Goal: Task Accomplishment & Management: Use online tool/utility

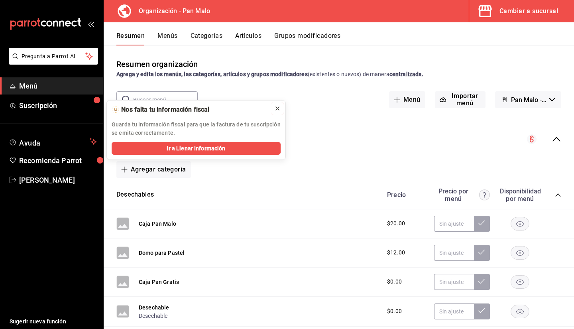
click at [277, 108] on icon at bounding box center [277, 108] width 3 height 3
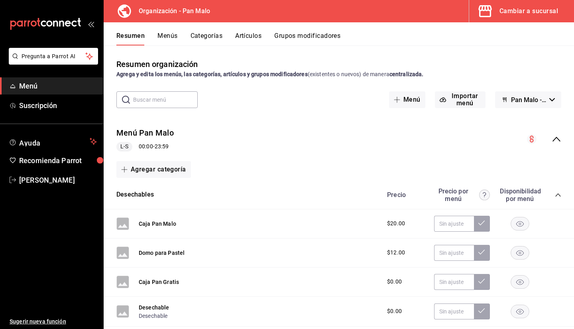
click at [339, 166] on div "Agregar categoría" at bounding box center [338, 169] width 445 height 17
click at [529, 6] on div "Cambiar a sucursal" at bounding box center [529, 11] width 59 height 11
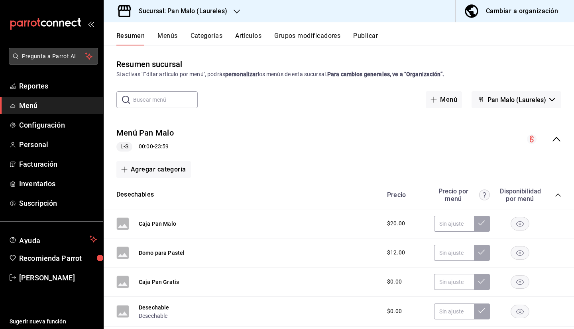
click at [47, 59] on span "Pregunta a Parrot AI" at bounding box center [53, 56] width 63 height 8
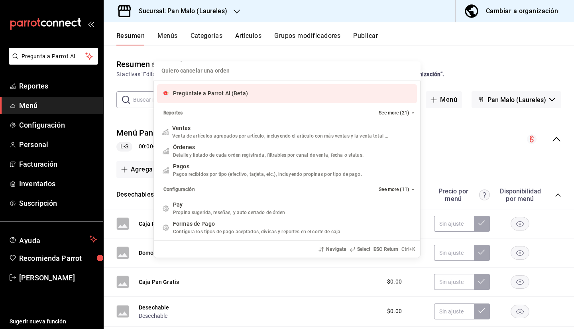
click at [219, 8] on div "Quiero cancelar una orden Pregúntale a Parrot AI (Beta) Reportes See more (21) …" at bounding box center [287, 164] width 574 height 329
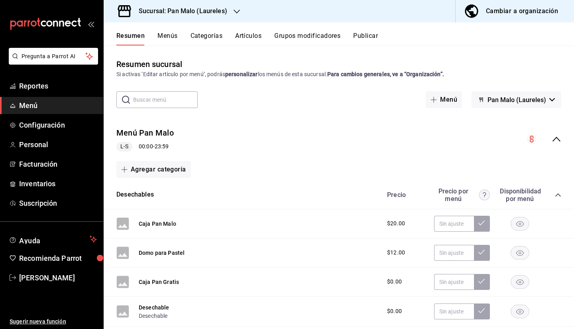
click at [196, 20] on div "Sucursal: Pan Malo (Laureles)" at bounding box center [176, 11] width 133 height 22
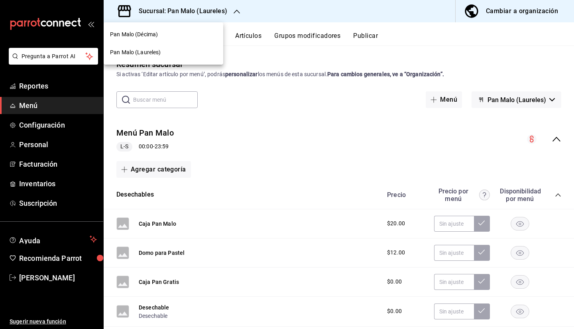
click at [164, 35] on div "Pan Malo (Décima)" at bounding box center [163, 34] width 107 height 8
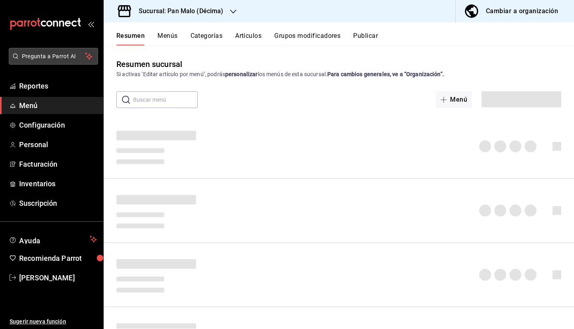
click at [65, 57] on span "Pregunta a Parrot AI" at bounding box center [53, 56] width 63 height 8
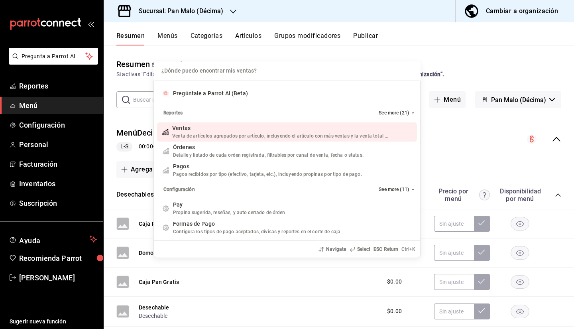
click at [30, 114] on div "¿Dónde puedo encontrar mis ventas? Pregúntale a Parrot AI (Beta) Reportes See m…" at bounding box center [287, 164] width 574 height 329
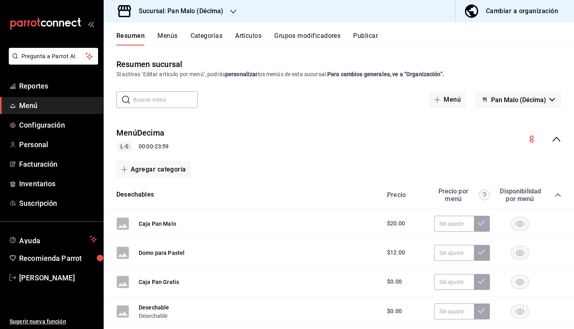
click at [30, 113] on link "Menú" at bounding box center [51, 105] width 103 height 17
click at [154, 38] on div "Resumen Menús Categorías Artículos Grupos modificadores Publicar" at bounding box center [345, 39] width 458 height 14
click at [162, 38] on button "Menús" at bounding box center [168, 39] width 20 height 14
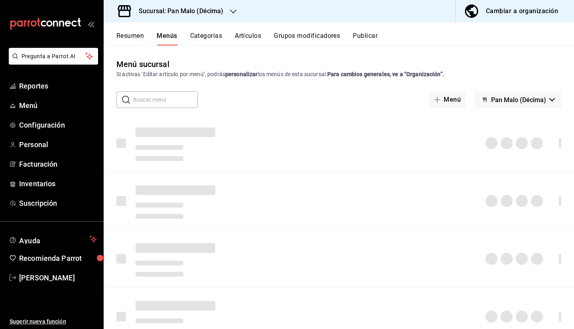
click at [243, 37] on button "Artículos" at bounding box center [248, 39] width 26 height 14
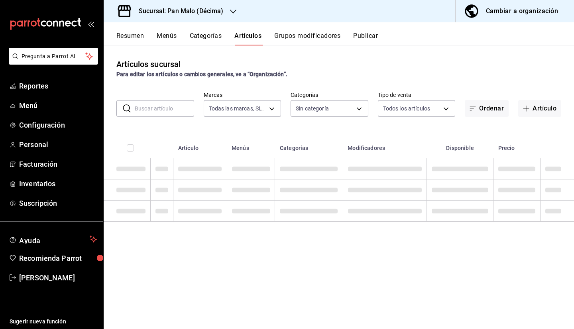
type input "466bce2b-5cc3-4329-804f-08308640c70a"
click at [128, 34] on button "Resumen" at bounding box center [130, 39] width 28 height 14
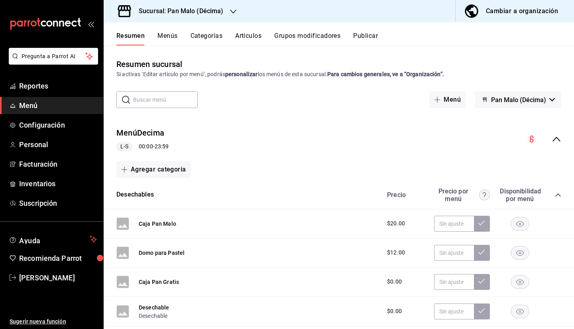
click at [167, 38] on button "Menús" at bounding box center [168, 39] width 20 height 14
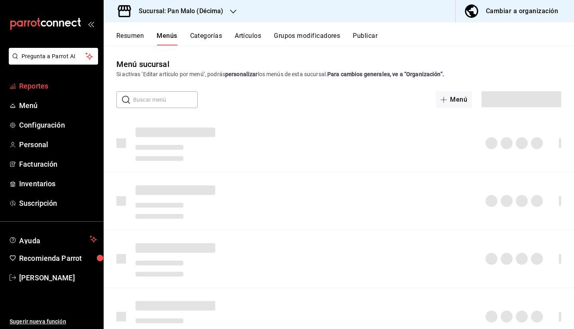
click at [57, 86] on span "Reportes" at bounding box center [58, 86] width 78 height 11
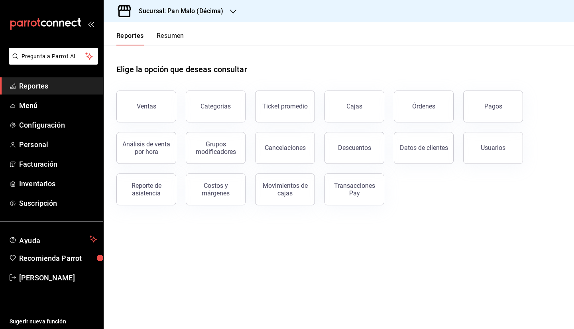
click at [170, 38] on button "Resumen" at bounding box center [171, 39] width 28 height 14
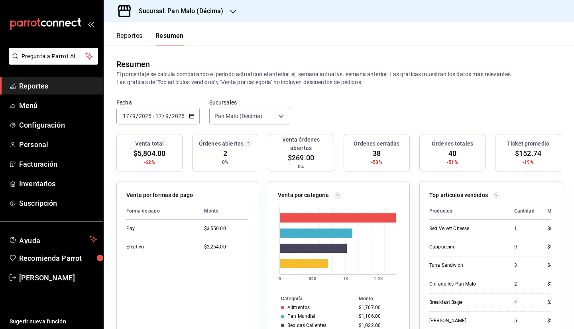
click at [187, 116] on div "[DATE] [DATE] - [DATE] [DATE]" at bounding box center [157, 116] width 83 height 17
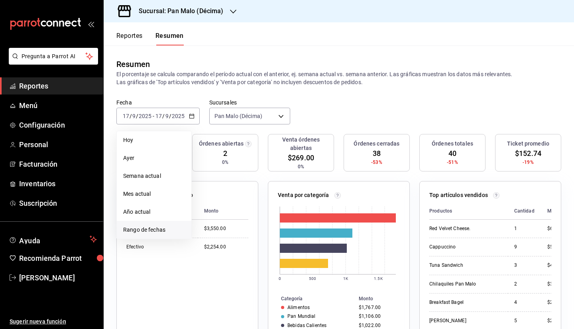
click at [155, 233] on span "Rango de fechas" at bounding box center [154, 230] width 62 height 8
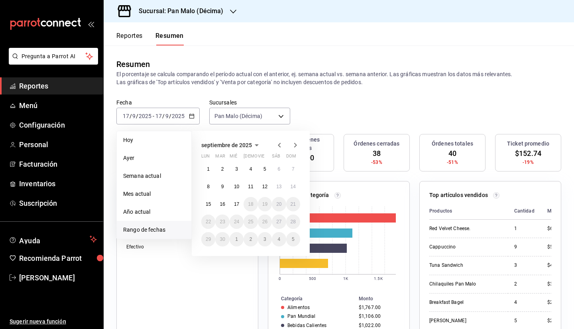
click at [252, 148] on icon "button" at bounding box center [257, 145] width 10 height 10
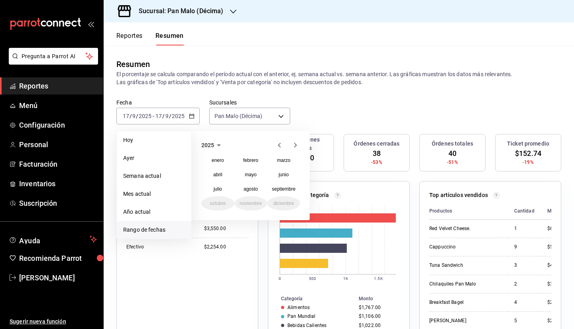
click at [279, 145] on icon "button" at bounding box center [279, 145] width 3 height 5
click at [283, 193] on button "septiembre" at bounding box center [283, 189] width 33 height 14
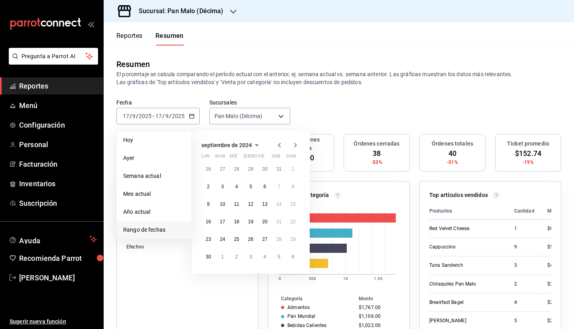
click at [281, 148] on icon "button" at bounding box center [280, 145] width 10 height 10
click at [255, 165] on button "1" at bounding box center [251, 169] width 14 height 14
click at [268, 241] on button "30" at bounding box center [265, 239] width 14 height 14
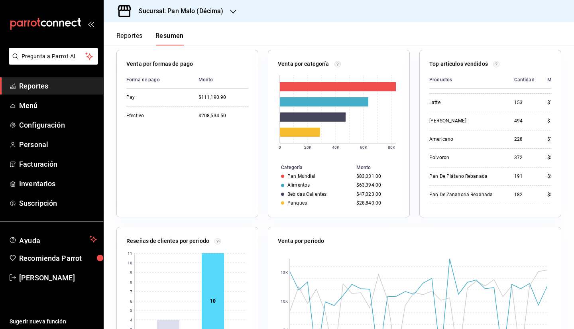
scroll to position [255, 0]
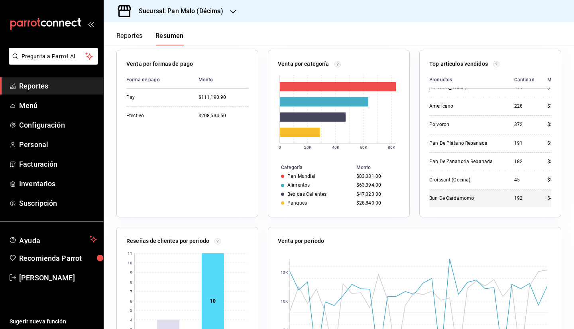
click at [443, 195] on div "Bun De Cardamomo" at bounding box center [466, 198] width 72 height 7
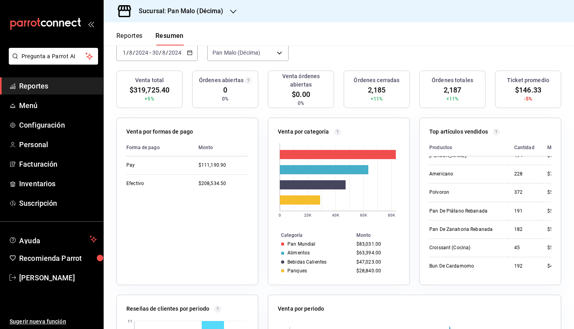
scroll to position [0, 0]
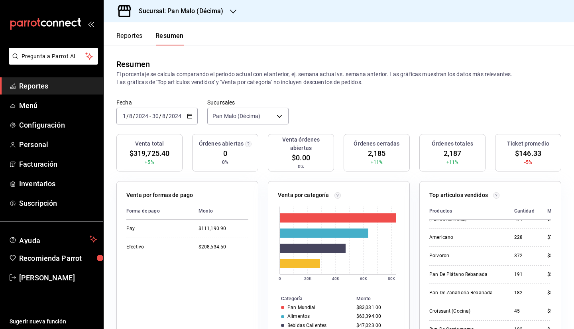
click at [169, 122] on div "[DATE] [DATE] - [DATE] [DATE]" at bounding box center [156, 116] width 81 height 17
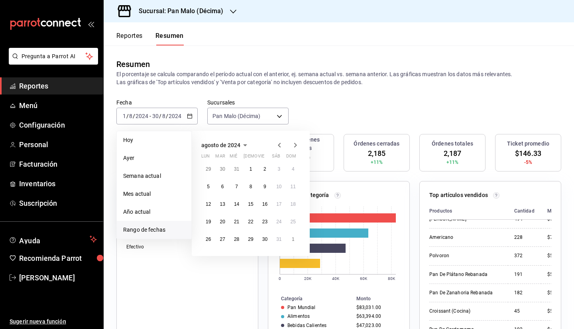
click at [242, 146] on icon "button" at bounding box center [246, 145] width 10 height 10
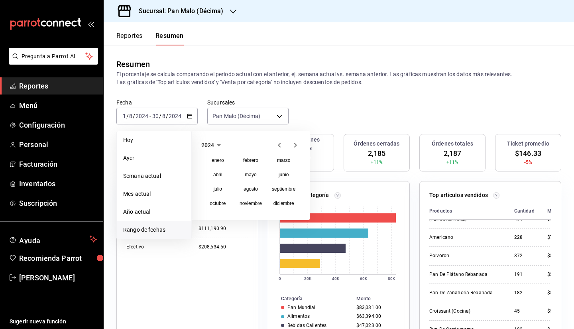
click at [294, 147] on icon "button" at bounding box center [296, 145] width 10 height 10
click at [256, 192] on button "agosto" at bounding box center [251, 189] width 33 height 14
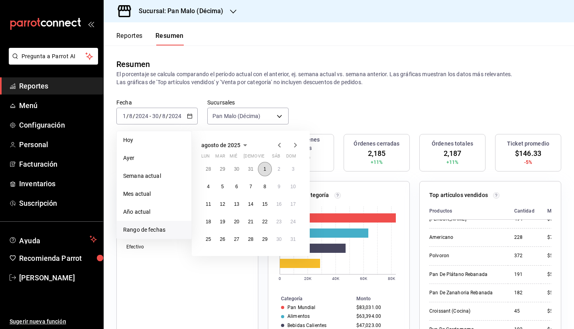
click at [265, 170] on abbr "1" at bounding box center [265, 169] width 3 height 6
click at [269, 243] on button "29" at bounding box center [265, 239] width 14 height 14
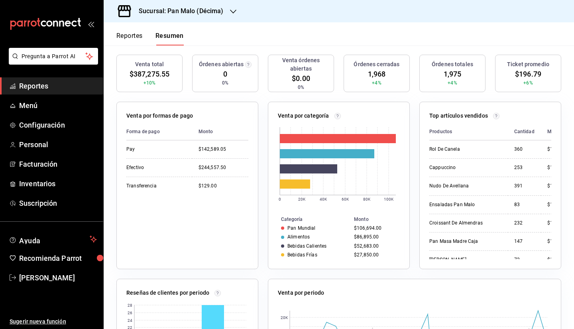
click at [439, 115] on p "Top artículos vendidos" at bounding box center [459, 116] width 59 height 8
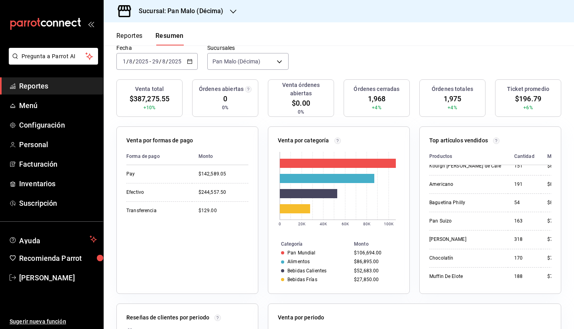
scroll to position [255, 0]
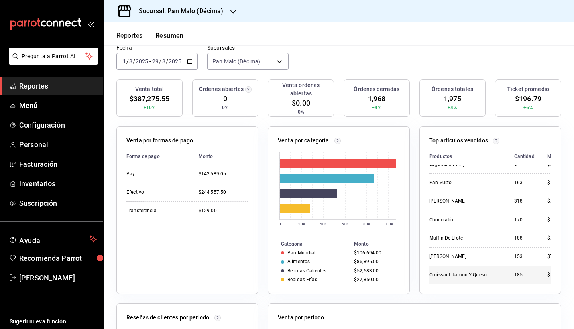
click at [470, 272] on div "Croissant Jamon Y Queso" at bounding box center [466, 275] width 72 height 7
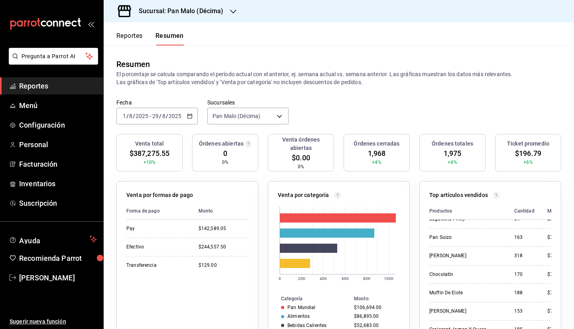
click at [133, 40] on button "Reportes" at bounding box center [129, 39] width 26 height 14
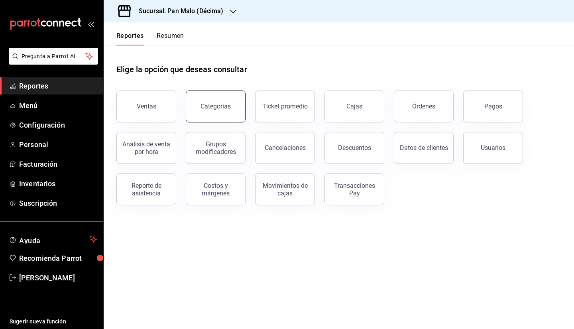
click at [215, 105] on div "Categorías" at bounding box center [216, 107] width 30 height 8
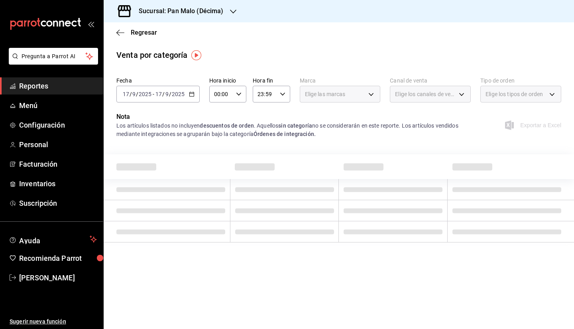
click at [177, 95] on input "2025" at bounding box center [179, 94] width 14 height 6
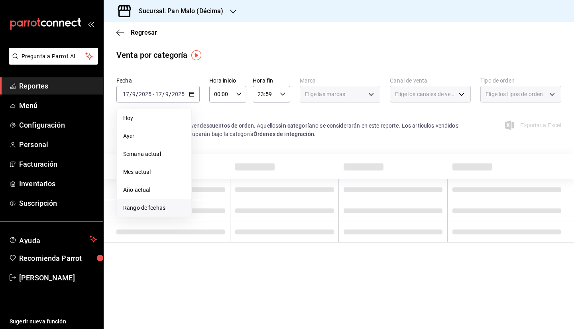
click at [148, 206] on span "Rango de fechas" at bounding box center [154, 208] width 62 height 8
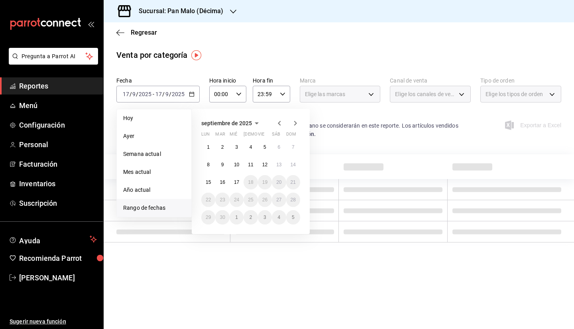
click at [278, 126] on icon "button" at bounding box center [280, 123] width 10 height 10
click at [271, 151] on div "28 29 30 31 1 2 3 4 5 6 7 8 9 10 11 12 13 14 15 16 17 18 19 20 21 22 23 24 25 2…" at bounding box center [250, 182] width 99 height 85
click at [268, 150] on button "1" at bounding box center [265, 147] width 14 height 14
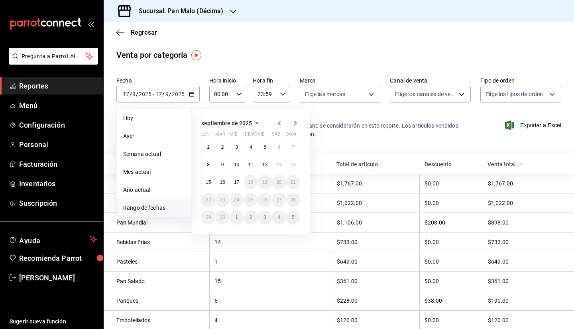
click at [362, 122] on div "Los artículos listados no incluyen descuentos de orden . Aquellos sin categoría…" at bounding box center [293, 130] width 354 height 17
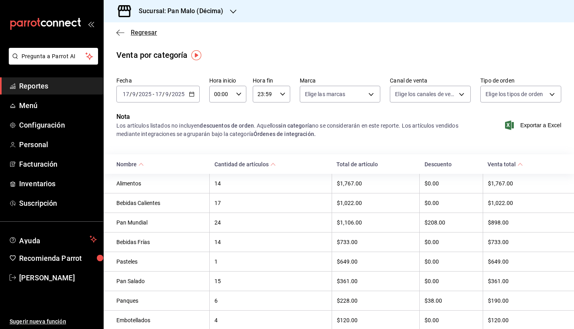
click at [128, 29] on span "Regresar" at bounding box center [136, 33] width 41 height 8
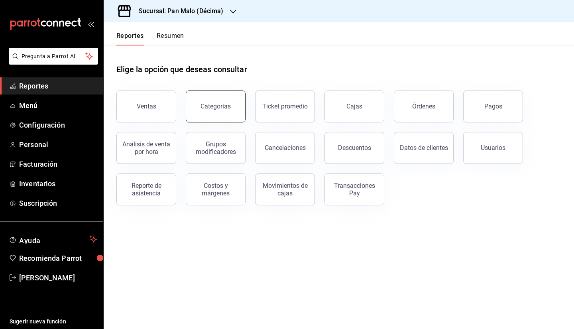
click at [219, 115] on button "Categorías" at bounding box center [216, 107] width 60 height 32
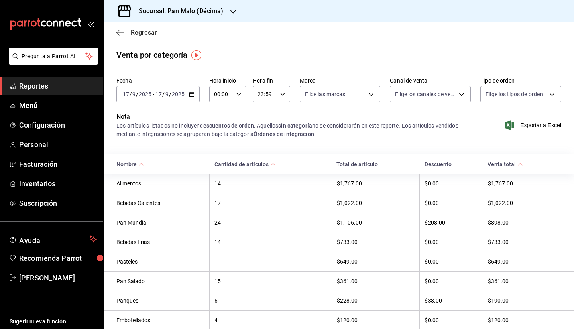
click at [131, 33] on span "Regresar" at bounding box center [144, 33] width 26 height 8
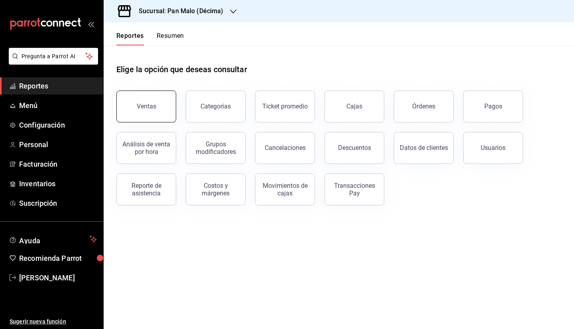
click at [157, 116] on button "Ventas" at bounding box center [146, 107] width 60 height 32
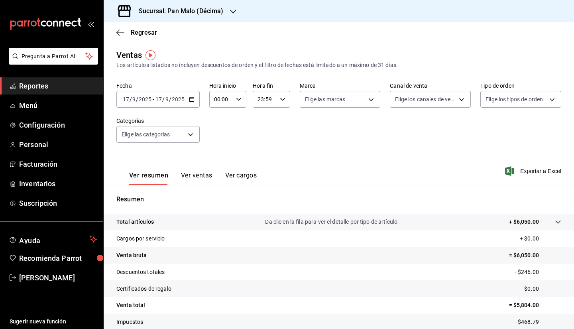
click at [169, 98] on span "/" at bounding box center [170, 99] width 2 height 6
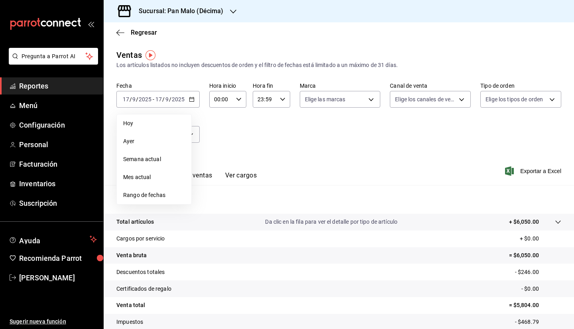
click at [233, 162] on div "Ver resumen Ver ventas Ver cargos Exportar a Excel" at bounding box center [339, 168] width 471 height 33
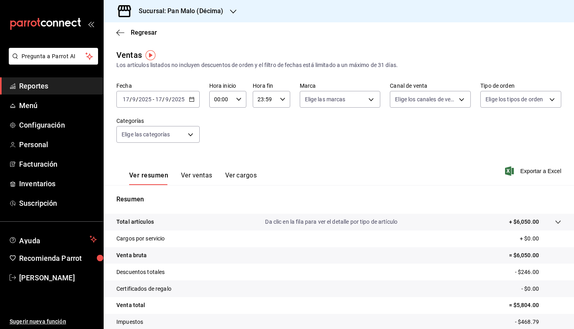
click at [200, 174] on button "Ver ventas" at bounding box center [197, 179] width 32 height 14
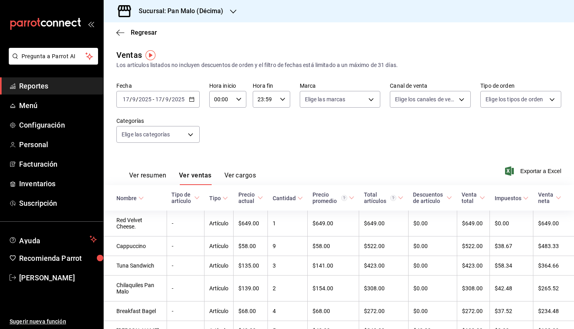
click at [150, 104] on div "[DATE] [DATE] - [DATE] [DATE]" at bounding box center [157, 99] width 83 height 17
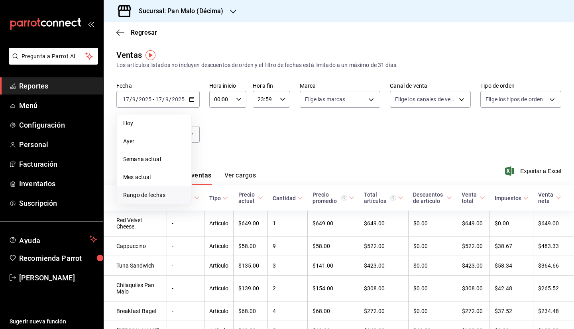
click at [176, 194] on span "Rango de fechas" at bounding box center [154, 195] width 62 height 8
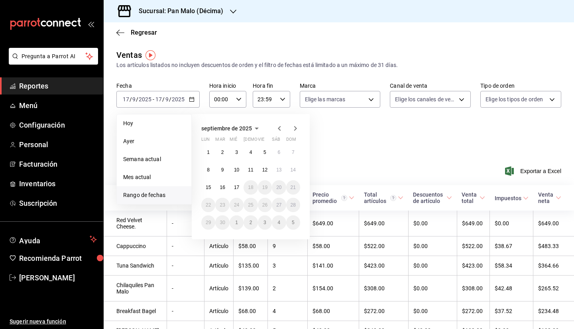
click at [280, 131] on icon "button" at bounding box center [280, 129] width 10 height 10
click at [264, 151] on abbr "1" at bounding box center [265, 153] width 3 height 6
click at [275, 223] on button "30" at bounding box center [279, 222] width 14 height 14
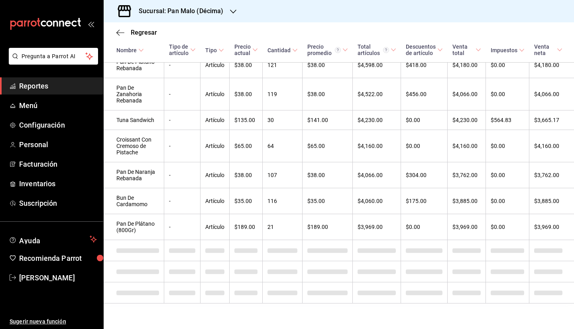
scroll to position [974, 0]
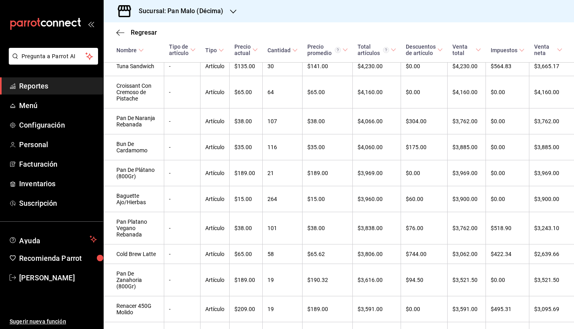
click at [326, 25] on div "Regresar" at bounding box center [339, 32] width 471 height 20
click at [187, 6] on div "Sucursal: Pan Malo (Décima)" at bounding box center [175, 11] width 130 height 22
click at [172, 51] on div "Pan Malo (Laureles)" at bounding box center [163, 52] width 107 height 8
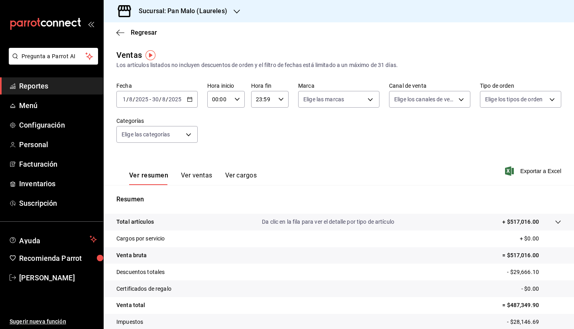
click at [178, 102] on input "2025" at bounding box center [175, 99] width 14 height 6
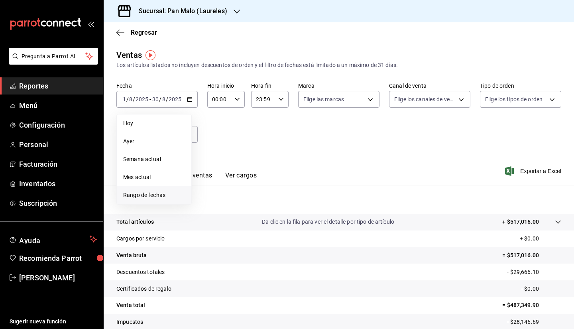
click at [150, 194] on span "Rango de fechas" at bounding box center [154, 195] width 62 height 8
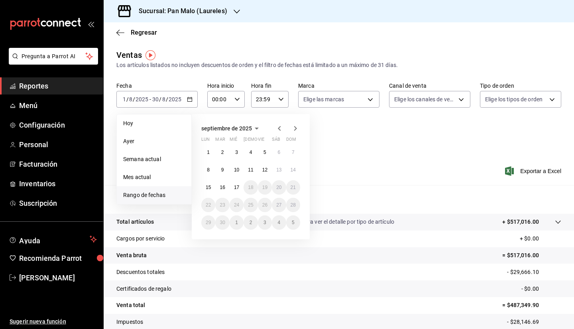
click at [280, 129] on icon "button" at bounding box center [280, 129] width 10 height 10
click at [267, 150] on button "1" at bounding box center [265, 152] width 14 height 14
click at [283, 226] on button "30" at bounding box center [279, 222] width 14 height 14
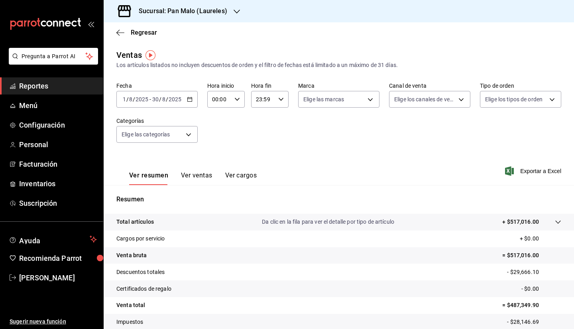
click at [201, 180] on button "Ver ventas" at bounding box center [197, 179] width 32 height 14
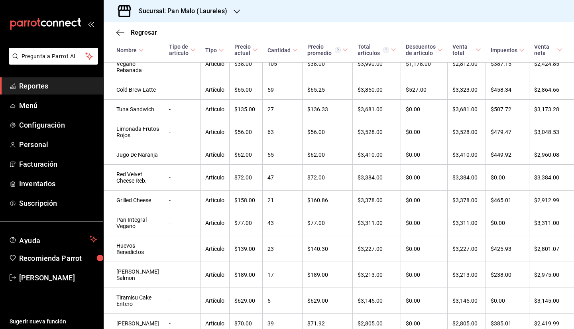
scroll to position [1301, 0]
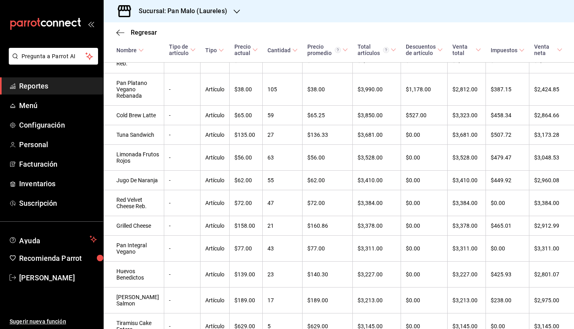
click at [448, 47] on td "$4,355.00" at bounding box center [467, 35] width 38 height 26
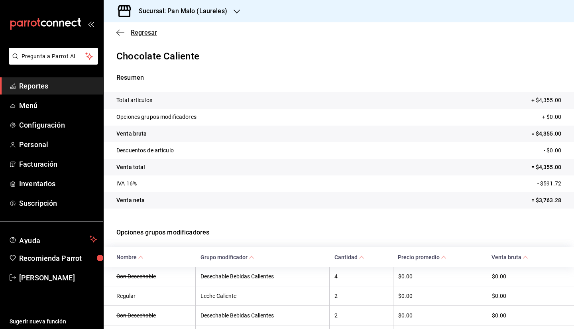
click at [124, 33] on icon "button" at bounding box center [120, 32] width 8 height 7
click at [124, 31] on icon "button" at bounding box center [120, 32] width 8 height 7
click at [134, 33] on span "Regresar" at bounding box center [144, 33] width 26 height 8
click at [122, 33] on icon "button" at bounding box center [120, 32] width 8 height 0
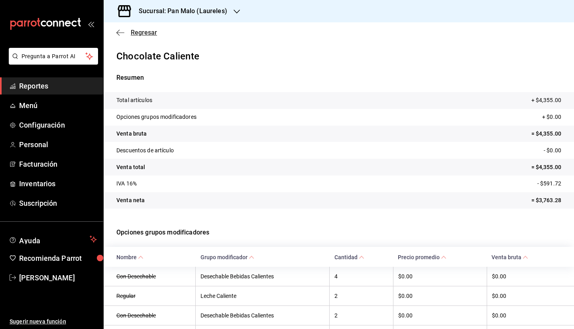
click at [122, 32] on icon "button" at bounding box center [120, 32] width 8 height 7
click at [160, 13] on h3 "Sucursal: Pan Malo (Laureles)" at bounding box center [179, 11] width 95 height 10
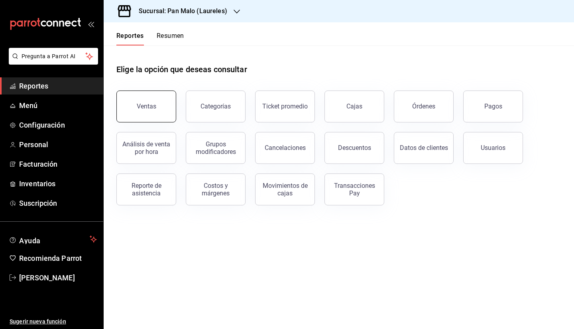
click at [148, 106] on div "Ventas" at bounding box center [147, 107] width 20 height 8
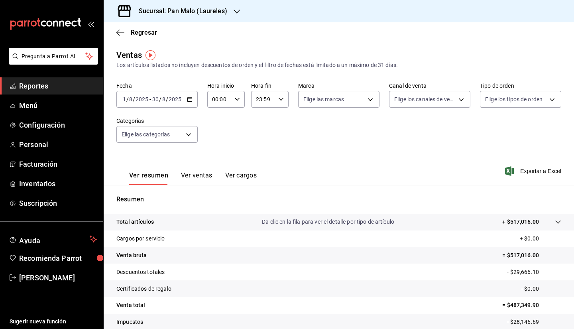
click at [181, 175] on button "Ver ventas" at bounding box center [197, 179] width 32 height 14
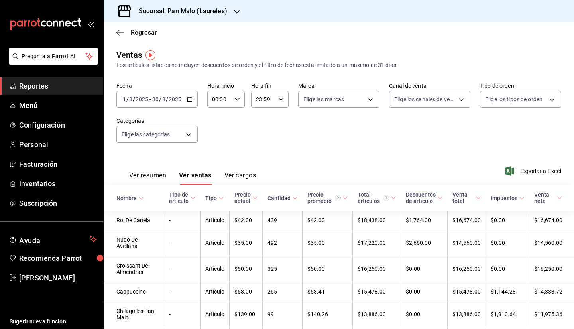
click at [190, 105] on div "[DATE] [DATE] - [DATE] [DATE]" at bounding box center [156, 99] width 81 height 17
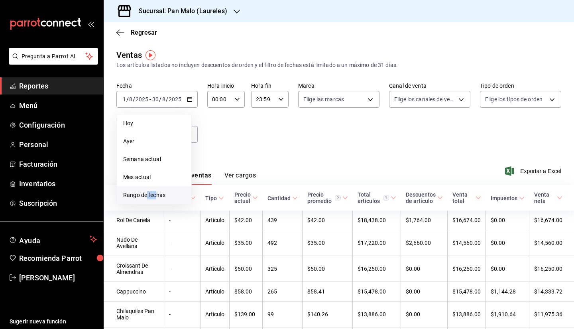
drag, startPoint x: 157, startPoint y: 191, endPoint x: 146, endPoint y: 196, distance: 12.0
click at [146, 196] on span "Rango de fechas" at bounding box center [154, 195] width 62 height 8
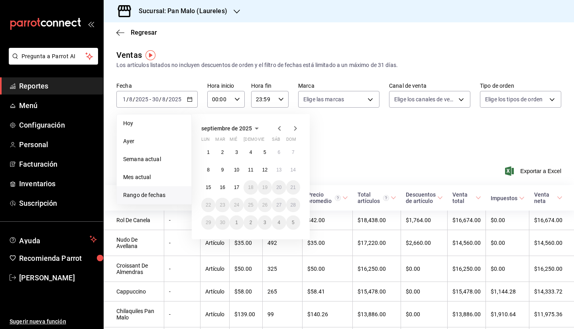
click at [146, 196] on span "Rango de fechas" at bounding box center [154, 195] width 62 height 8
click at [285, 130] on div at bounding box center [288, 129] width 26 height 10
click at [281, 129] on icon "button" at bounding box center [280, 129] width 10 height 10
click at [268, 153] on button "1" at bounding box center [265, 152] width 14 height 14
click at [280, 224] on abbr "30" at bounding box center [278, 223] width 5 height 6
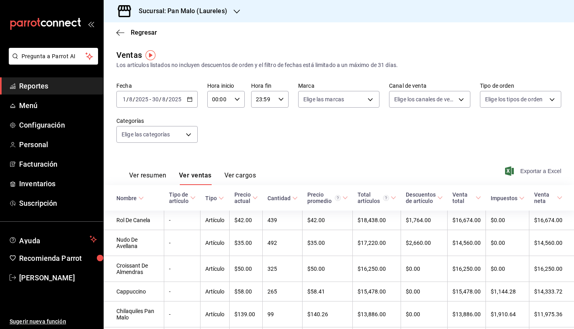
click at [528, 172] on span "Exportar a Excel" at bounding box center [534, 171] width 55 height 10
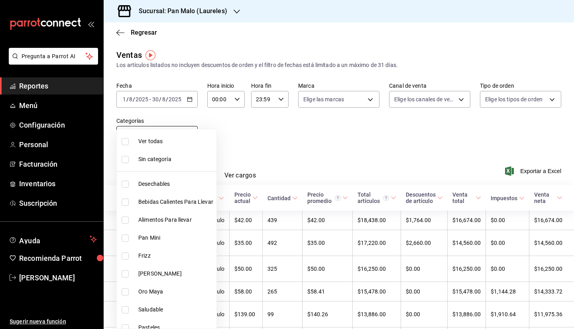
click at [180, 136] on body "Pregunta a Parrot AI Reportes Menú Configuración Personal Facturación Inventari…" at bounding box center [287, 164] width 574 height 329
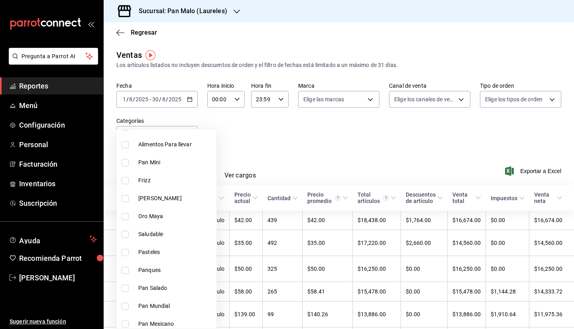
scroll to position [77, 0]
click at [162, 252] on span "Pasteles" at bounding box center [175, 251] width 75 height 8
type input "63ed6851-e4bb-43e1-9541-fb0f74251f44"
checkbox input "true"
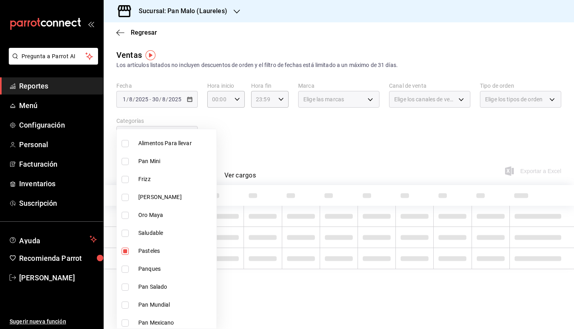
click at [145, 272] on span "Panques" at bounding box center [175, 269] width 75 height 8
type input "63ed6851-e4bb-43e1-9541-fb0f74251f44,b7362bf2-4dd9-4809-99ca-e670ad950cbb"
checkbox input "true"
click at [163, 288] on span "Pan Salado" at bounding box center [175, 287] width 75 height 8
type input "63ed6851-e4bb-43e1-9541-fb0f74251f44,b7362bf2-4dd9-4809-99ca-e670ad950cbb,fe4b2…"
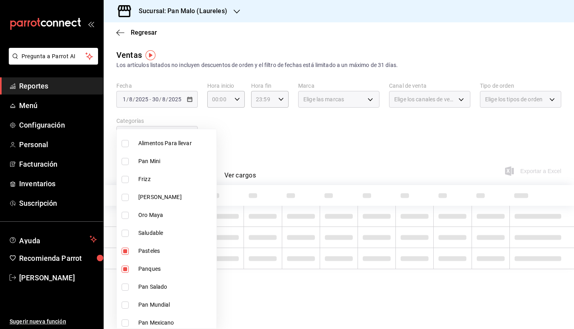
checkbox input "true"
click at [163, 300] on li "Pan Mundial" at bounding box center [167, 305] width 100 height 18
type input "63ed6851-e4bb-43e1-9541-fb0f74251f44,b7362bf2-4dd9-4809-99ca-e670ad950cbb,fe4b2…"
checkbox input "true"
click at [159, 323] on span "Pan Mexicano" at bounding box center [175, 323] width 75 height 8
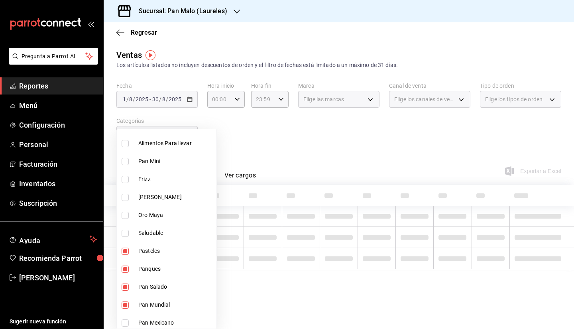
type input "63ed6851-e4bb-43e1-9541-fb0f74251f44,b7362bf2-4dd9-4809-99ca-e670ad950cbb,fe4b2…"
checkbox input "true"
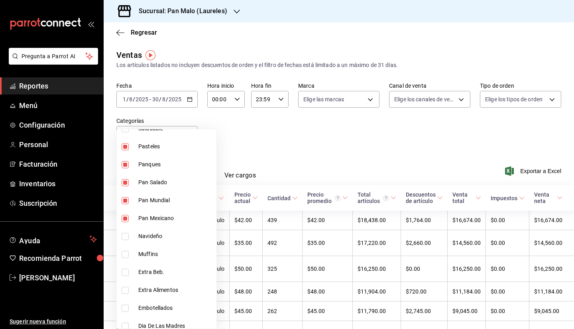
scroll to position [192, 0]
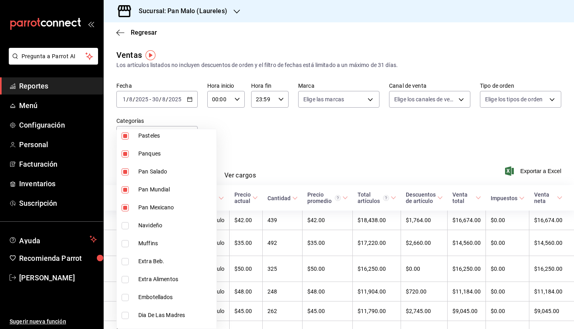
click at [177, 250] on li "Muffins" at bounding box center [167, 244] width 100 height 18
type input "63ed6851-e4bb-43e1-9541-fb0f74251f44,b7362bf2-4dd9-4809-99ca-e670ad950cbb,fe4b2…"
checkbox input "true"
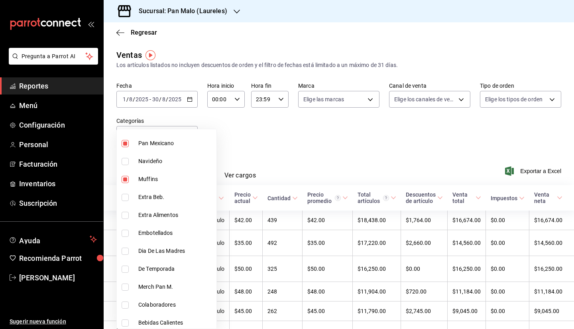
scroll to position [272, 0]
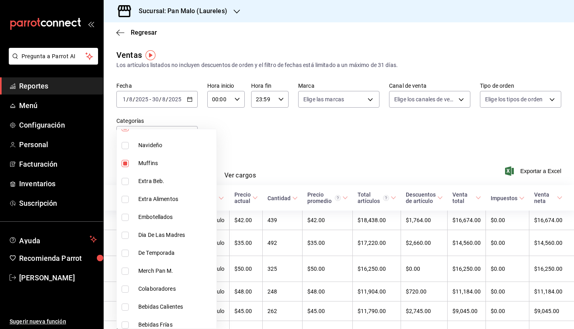
click at [178, 236] on span "Dia De Las Madres" at bounding box center [175, 235] width 75 height 8
type input "63ed6851-e4bb-43e1-9541-fb0f74251f44,b7362bf2-4dd9-4809-99ca-e670ad950cbb,fe4b2…"
checkbox input "true"
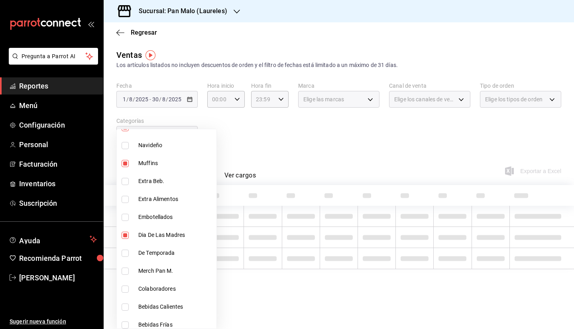
click at [162, 253] on span "De Temporada" at bounding box center [175, 253] width 75 height 8
type input "63ed6851-e4bb-43e1-9541-fb0f74251f44,b7362bf2-4dd9-4809-99ca-e670ad950cbb,fe4b2…"
checkbox input "true"
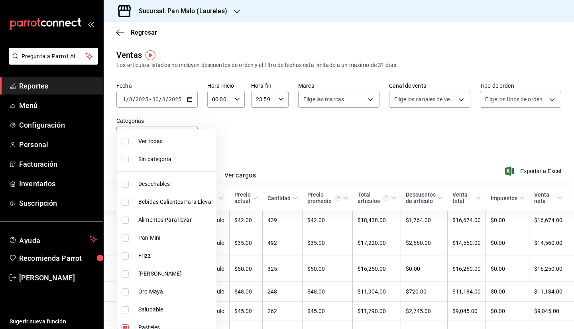
click at [177, 308] on span "Saludable" at bounding box center [175, 310] width 75 height 8
type input "63ed6851-e4bb-43e1-9541-fb0f74251f44,b7362bf2-4dd9-4809-99ca-e670ad950cbb,fe4b2…"
checkbox input "true"
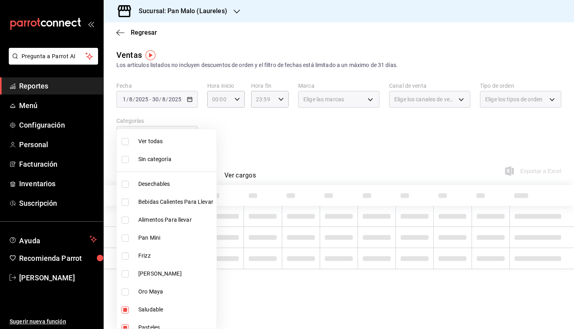
click at [262, 139] on div at bounding box center [287, 164] width 574 height 329
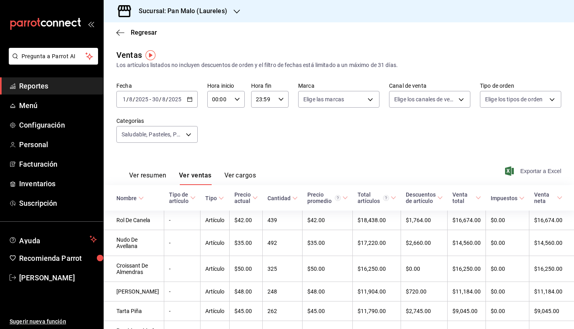
click at [525, 171] on span "Exportar a Excel" at bounding box center [534, 171] width 55 height 10
